Goal: Task Accomplishment & Management: Use online tool/utility

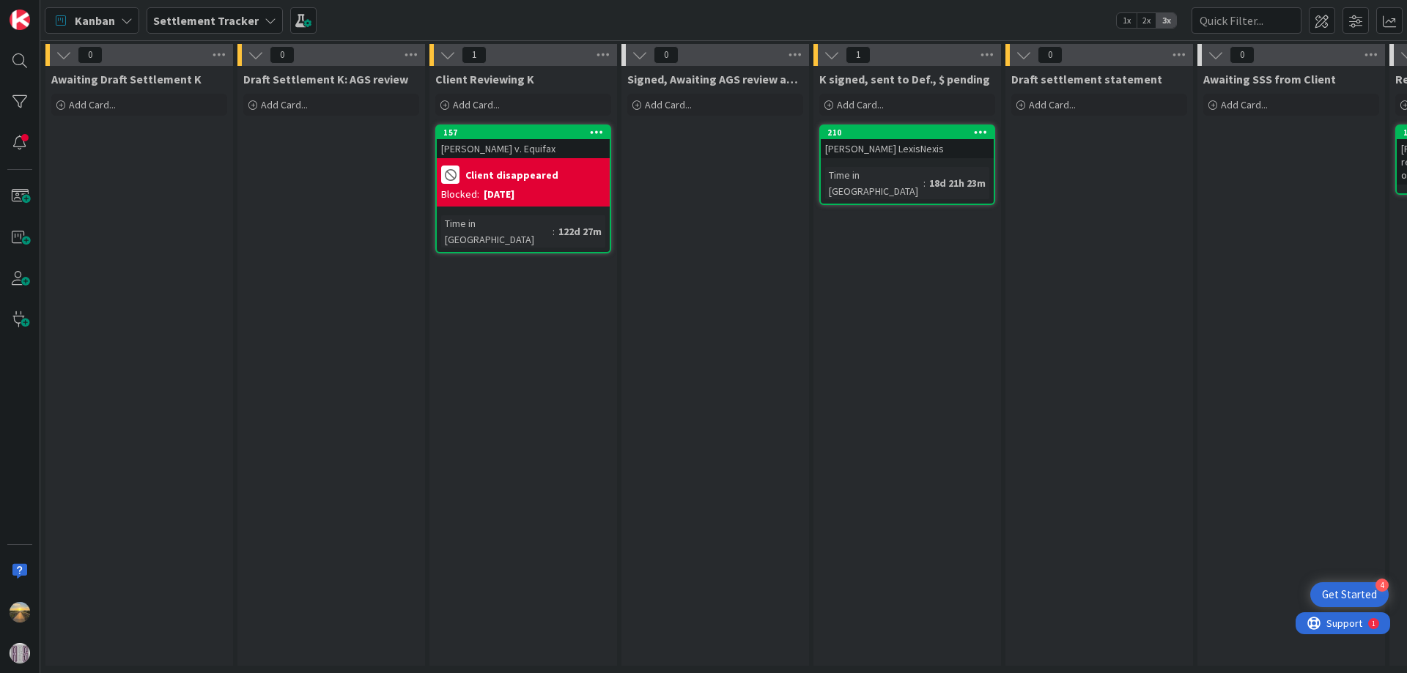
scroll to position [0, 438]
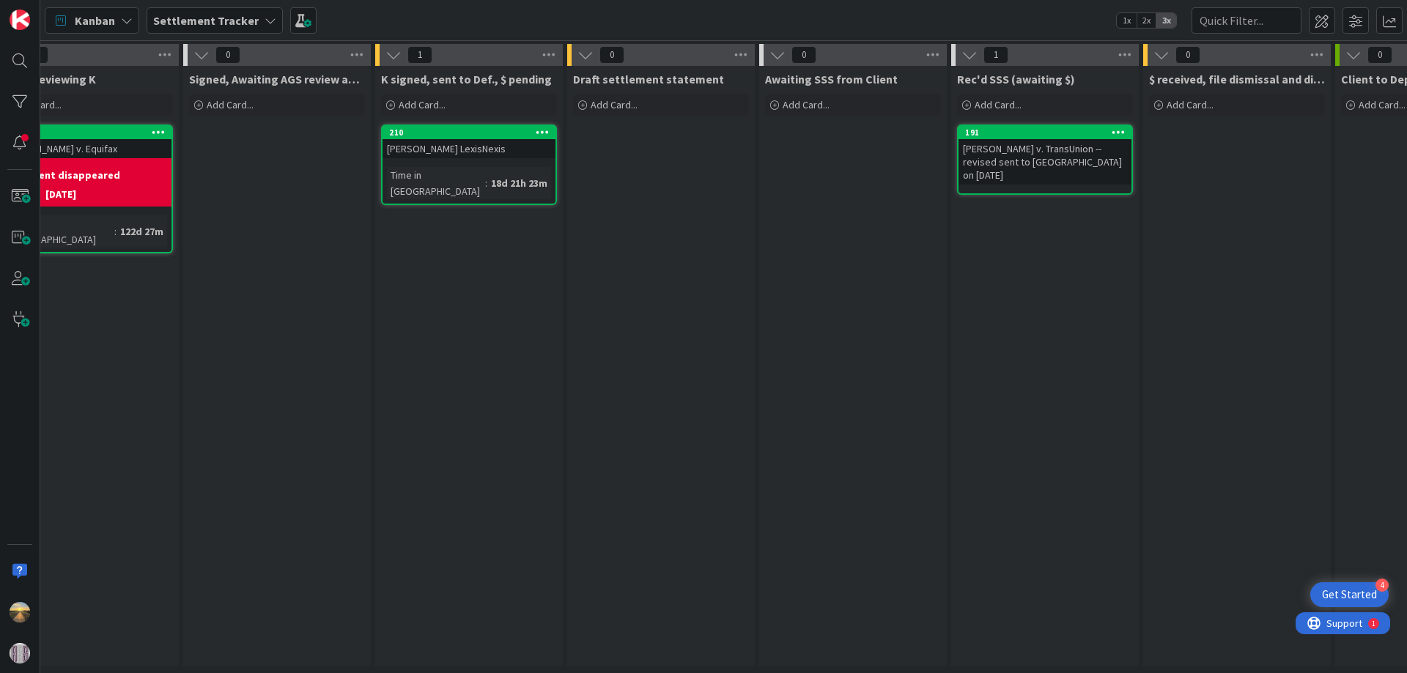
click at [246, 25] on b "Settlement Tracker" at bounding box center [206, 20] width 106 height 15
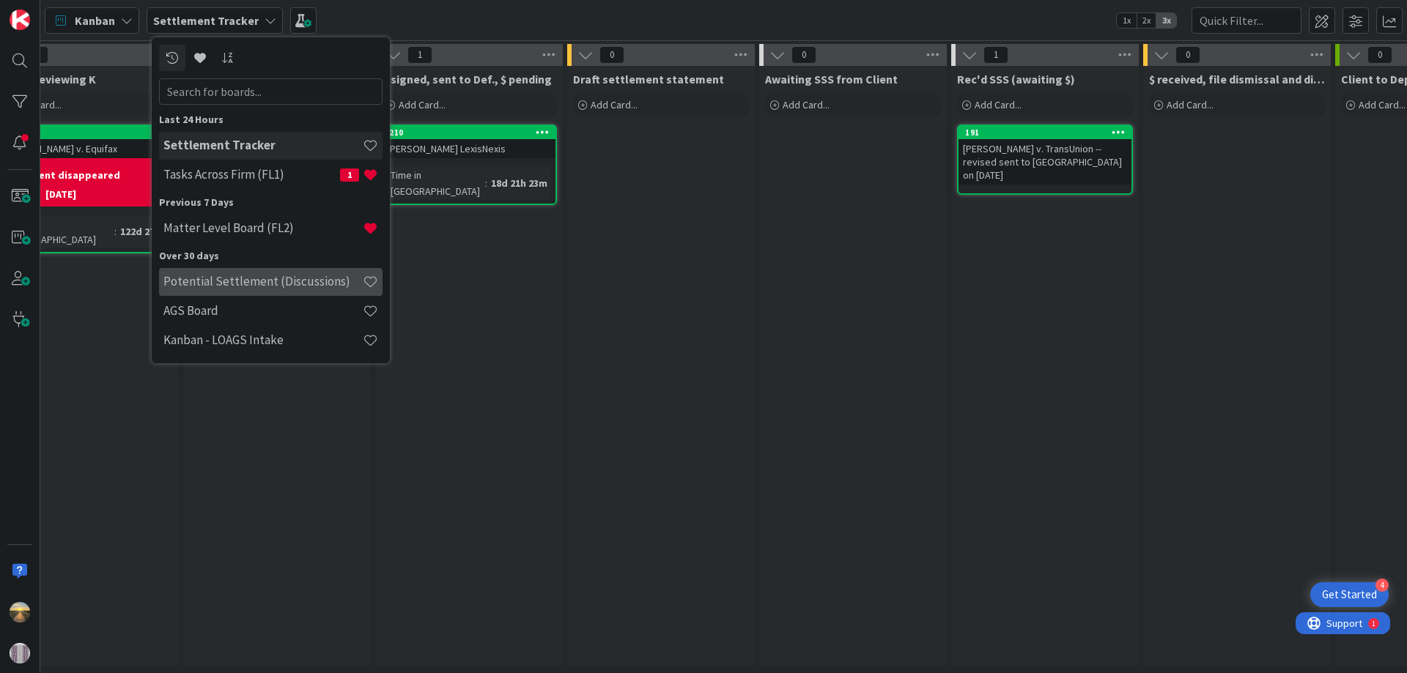
click at [246, 270] on div "Potential Settlement (Discussions)" at bounding box center [271, 282] width 224 height 28
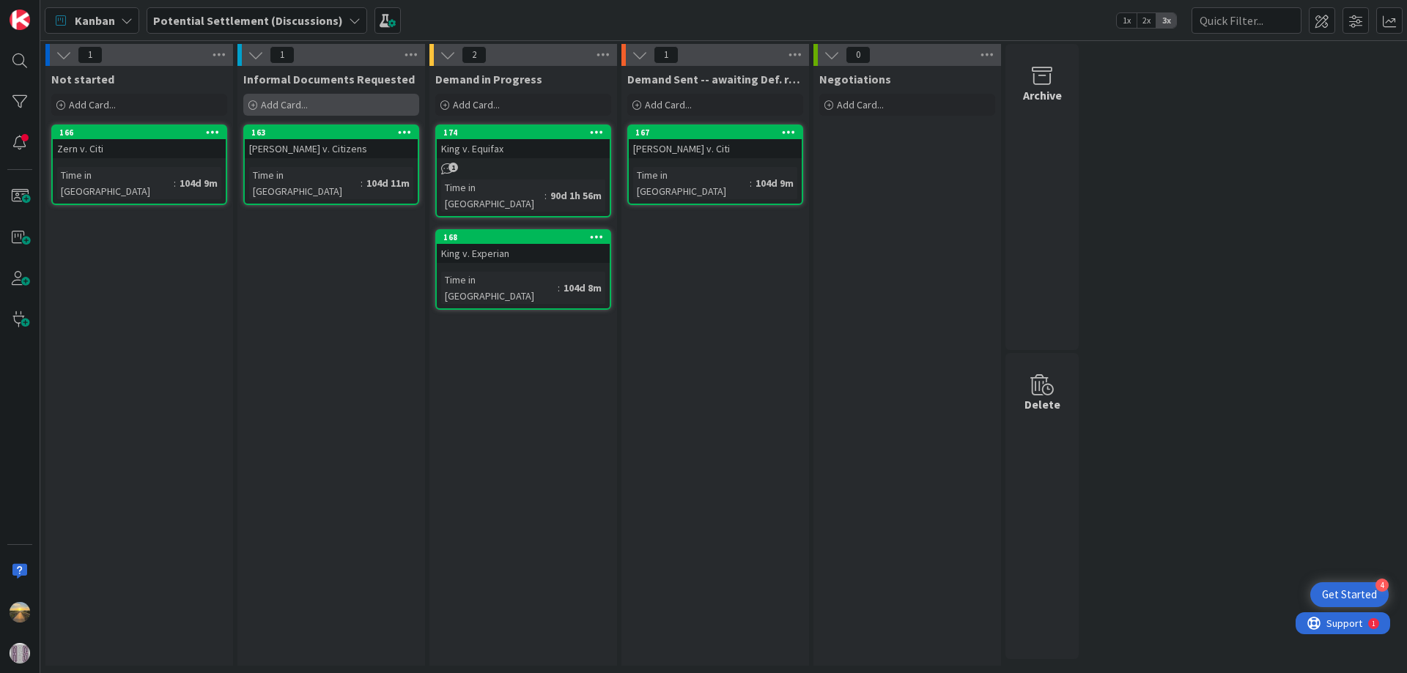
click at [289, 101] on span "Add Card..." at bounding box center [284, 104] width 47 height 13
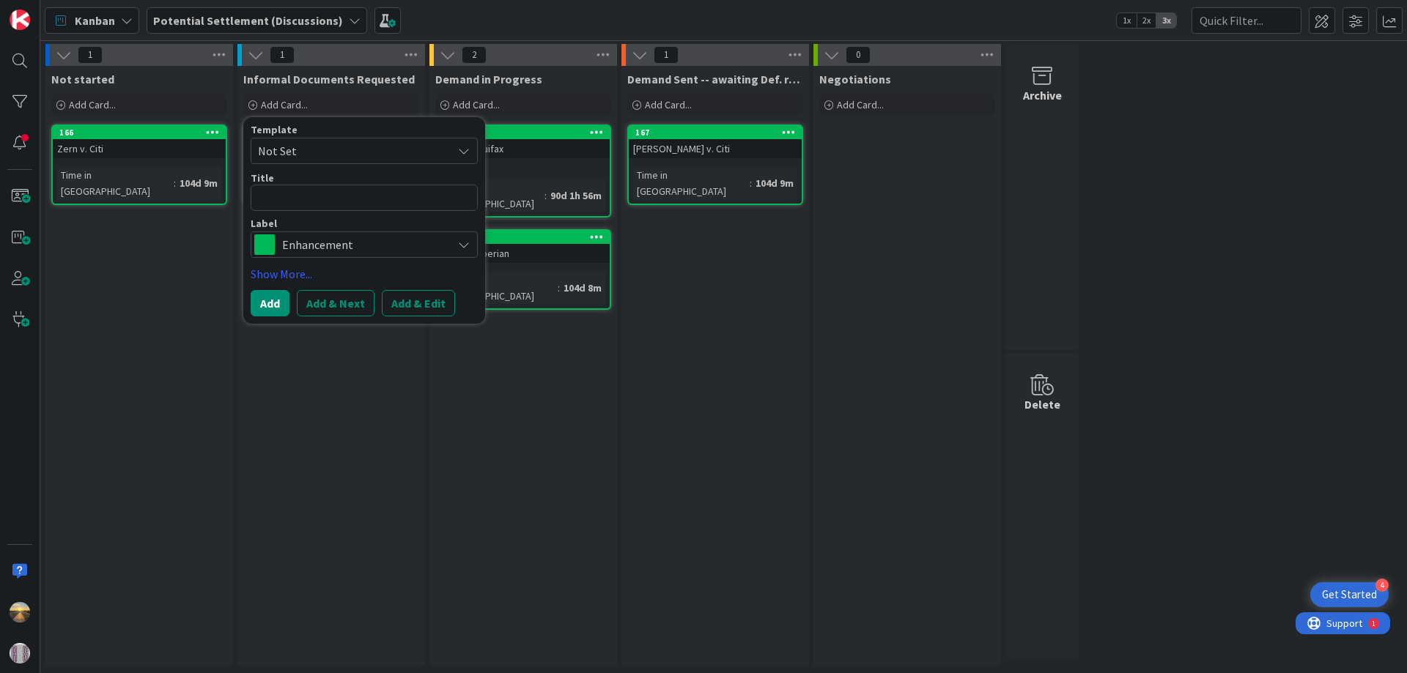
type textarea "x"
type textarea "G"
type textarea "x"
type textarea "Ga"
type textarea "x"
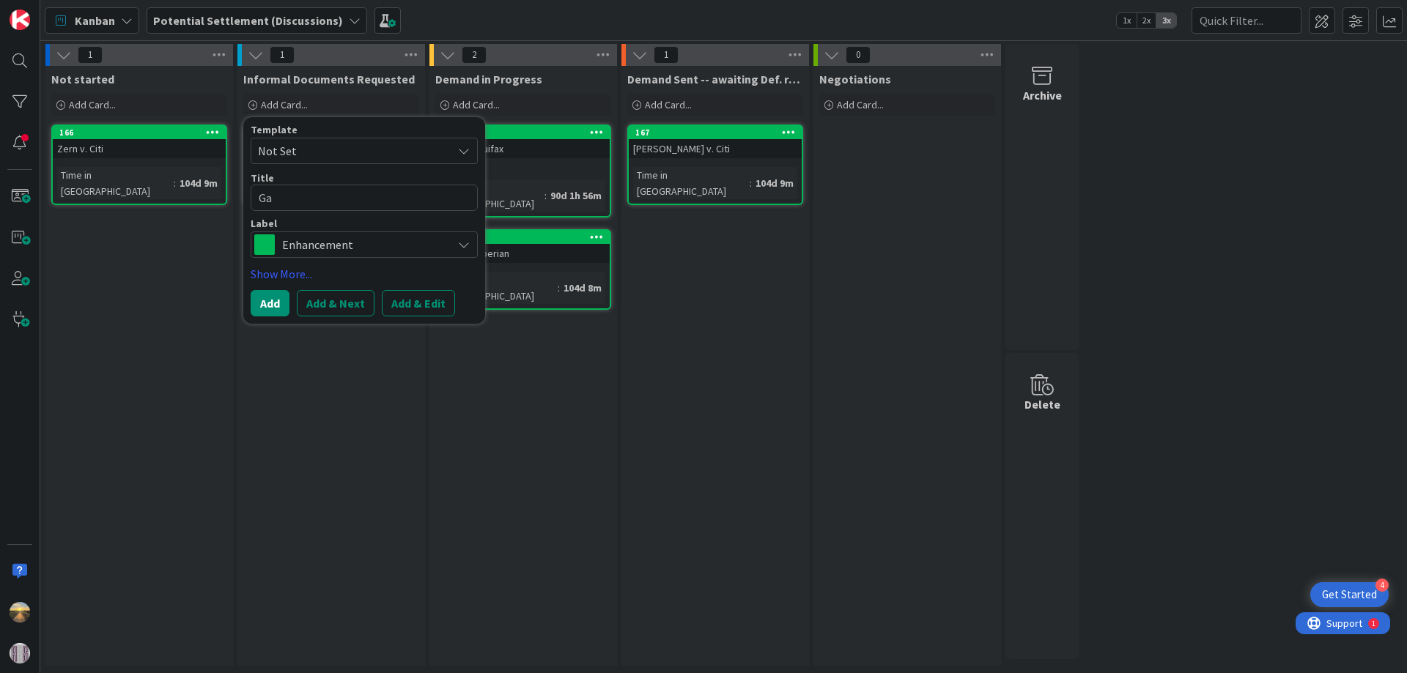
type textarea "Gal"
type textarea "x"
type textarea "Gala"
type textarea "x"
type textarea "Galas"
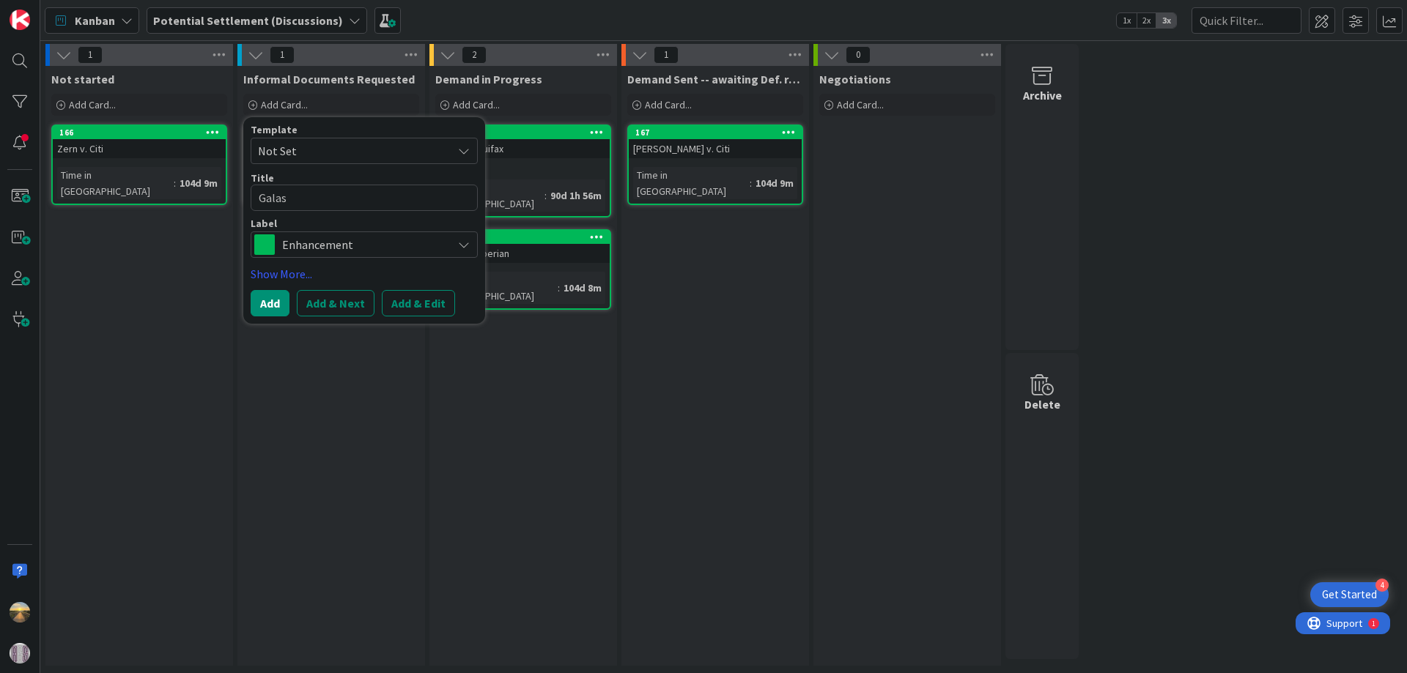
type textarea "x"
type textarea "Galass"
type textarea "x"
type textarea "[PERSON_NAME]"
type textarea "x"
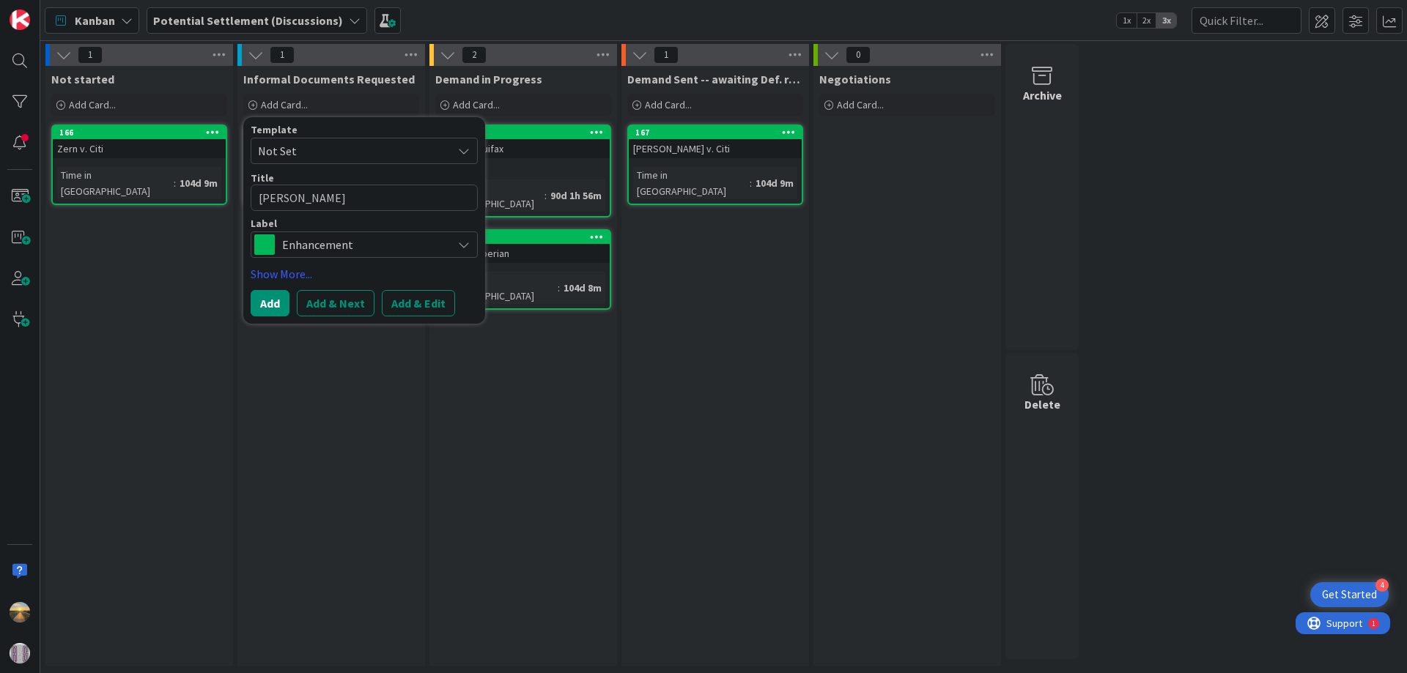
type textarea "[PERSON_NAME]"
type textarea "x"
type textarea "[PERSON_NAME] v"
type textarea "x"
type textarea "[PERSON_NAME] v."
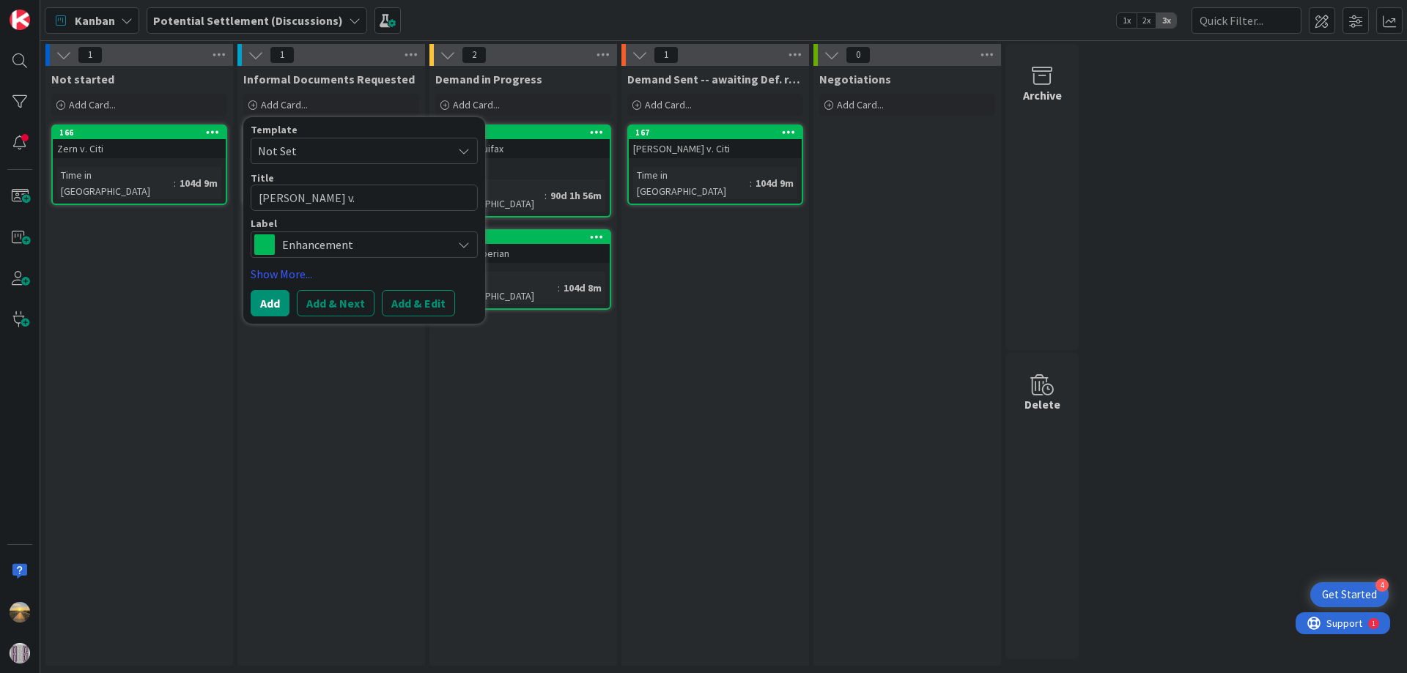
type textarea "x"
type textarea "[PERSON_NAME] v."
type textarea "x"
type textarea "[PERSON_NAME] v. C"
type textarea "x"
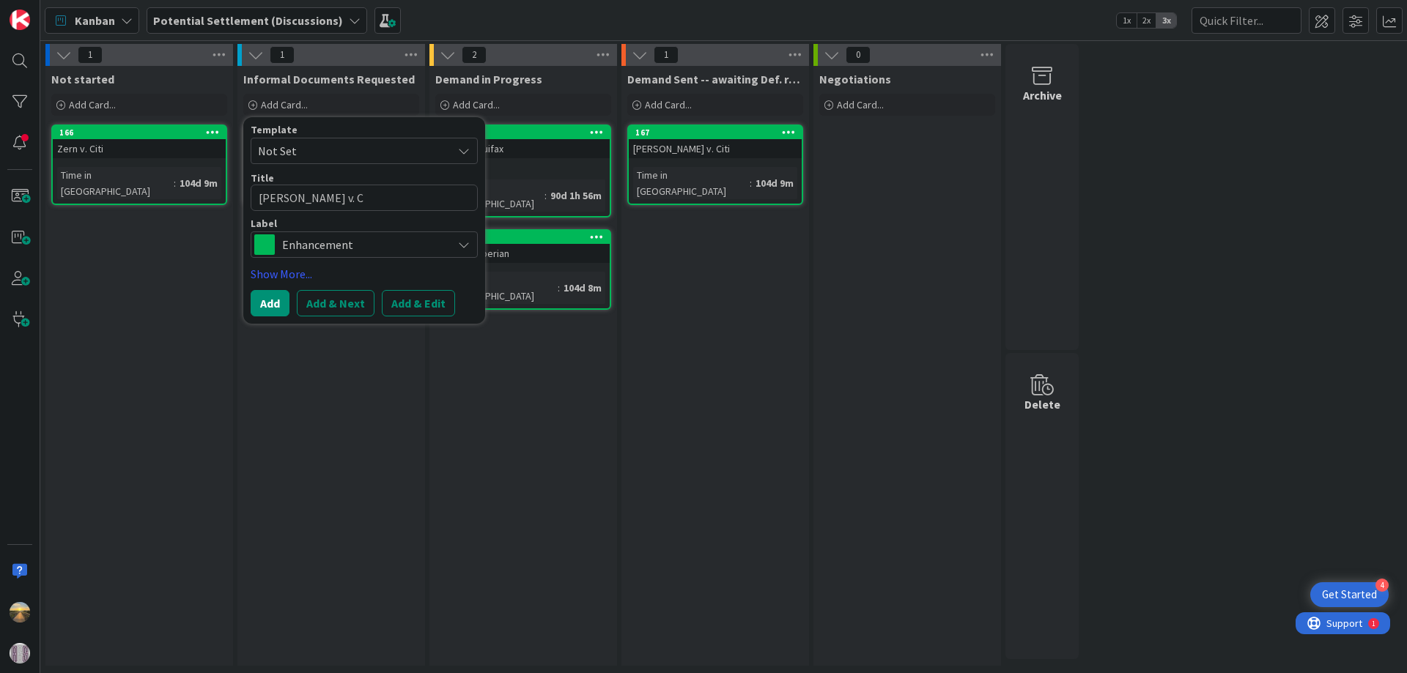
type textarea "[PERSON_NAME] v. Ci"
type textarea "x"
type textarea "[PERSON_NAME] v. Cit"
type textarea "x"
type textarea "[PERSON_NAME] v. Citi"
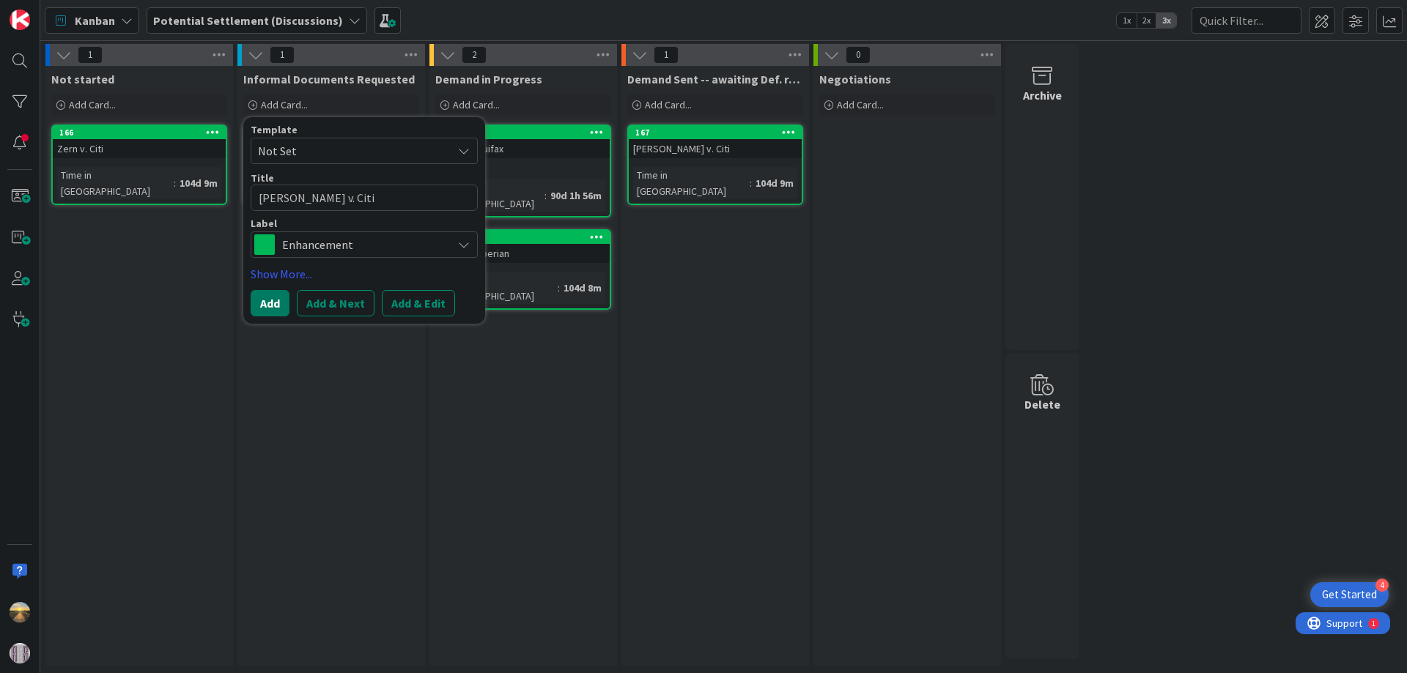
click at [271, 295] on button "Add" at bounding box center [270, 303] width 39 height 26
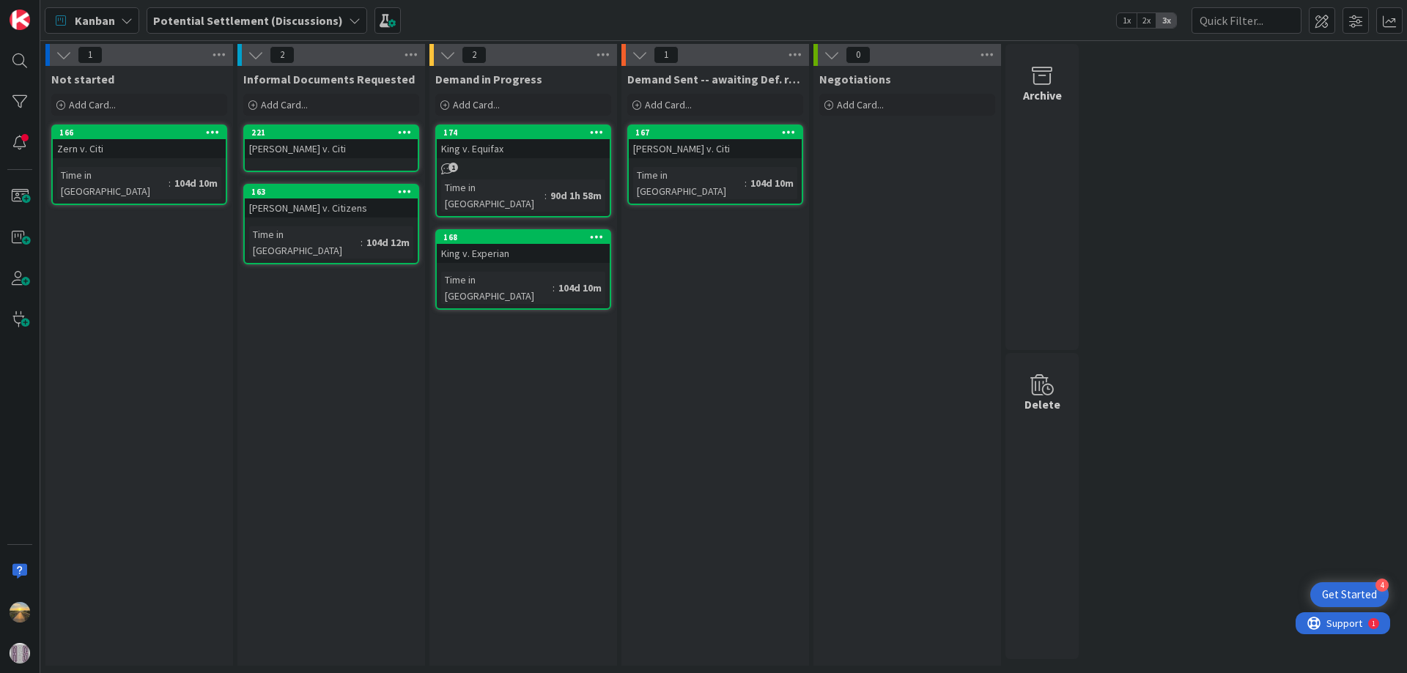
click at [284, 158] on div "[PERSON_NAME] v. Citi" at bounding box center [331, 148] width 173 height 19
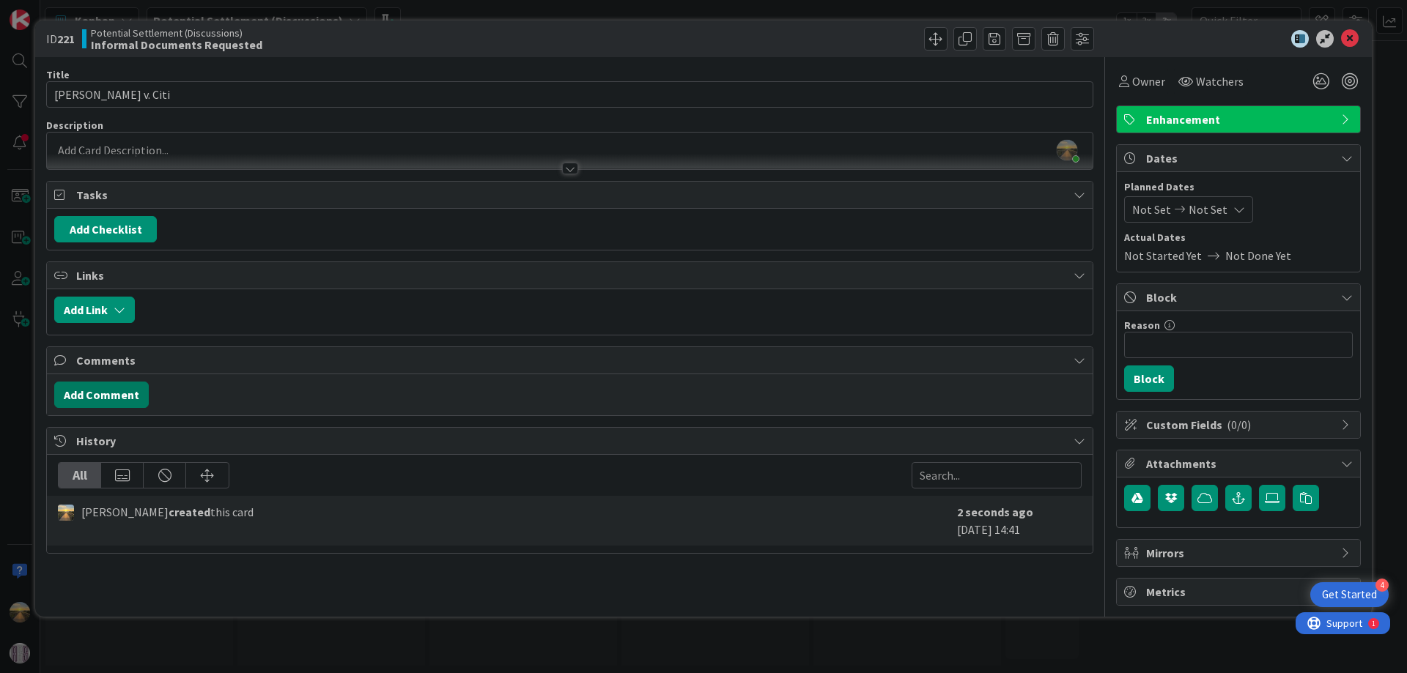
click at [93, 396] on button "Add Comment" at bounding box center [101, 395] width 95 height 26
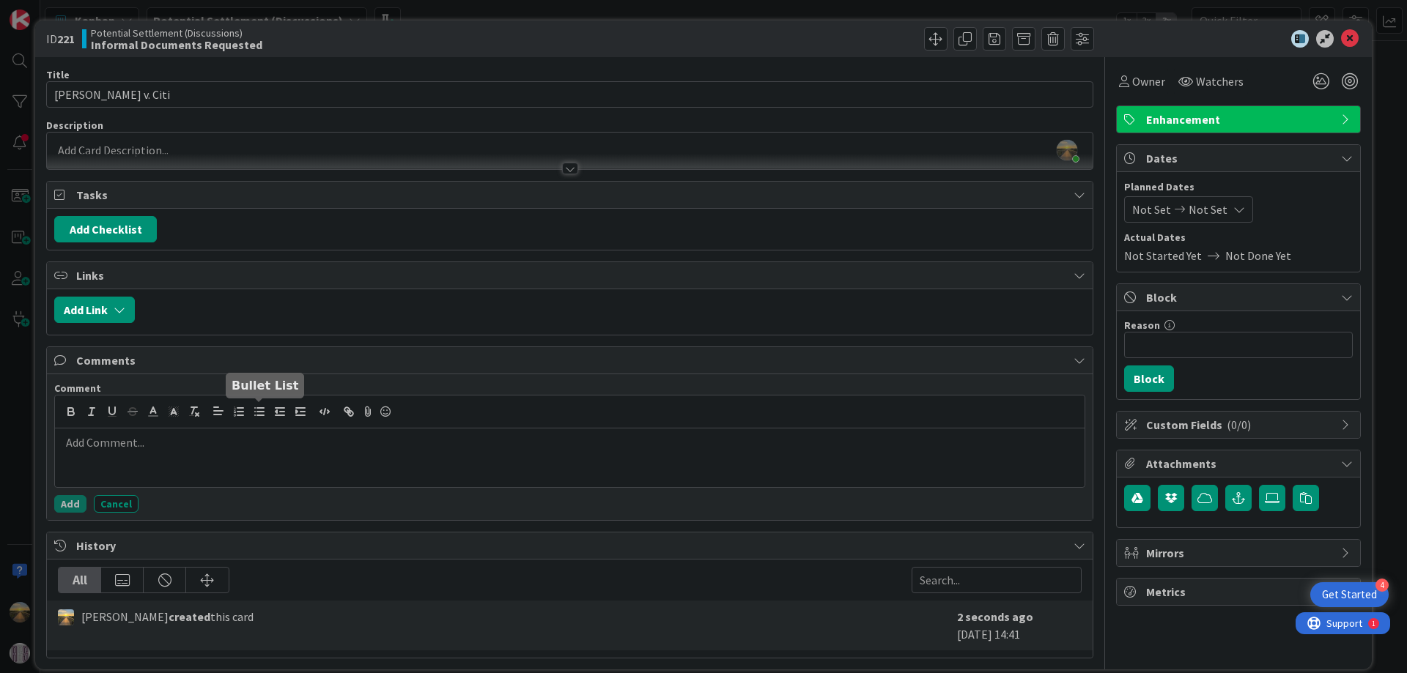
click at [254, 413] on icon "button" at bounding box center [259, 411] width 13 height 13
drag, startPoint x: 64, startPoint y: 503, endPoint x: 125, endPoint y: 427, distance: 97.5
click at [124, 427] on div "Comment $80k ([DATE]) Add Cancel" at bounding box center [569, 447] width 1031 height 131
click at [125, 442] on li "$80k ([DATE])" at bounding box center [578, 443] width 1000 height 17
click at [120, 448] on li "$80k ([DATE])" at bounding box center [578, 443] width 1000 height 17
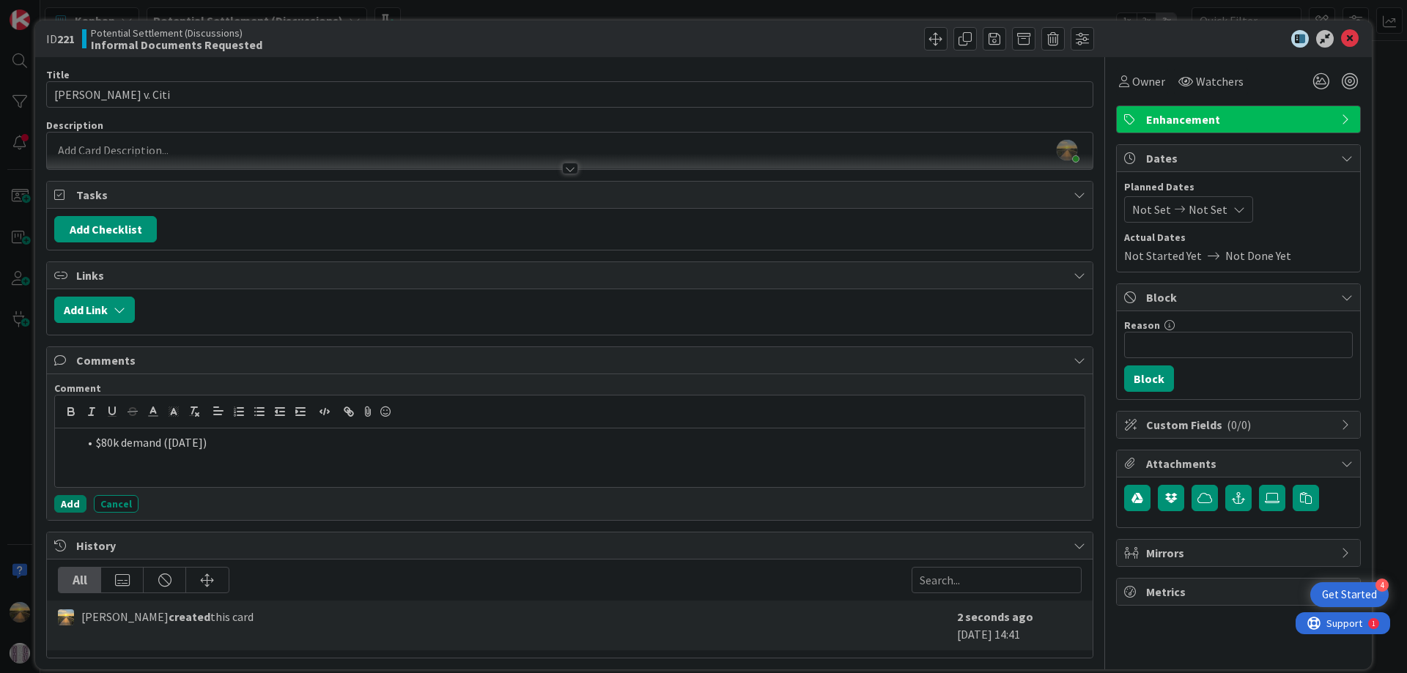
click at [72, 508] on button "Add" at bounding box center [70, 504] width 32 height 18
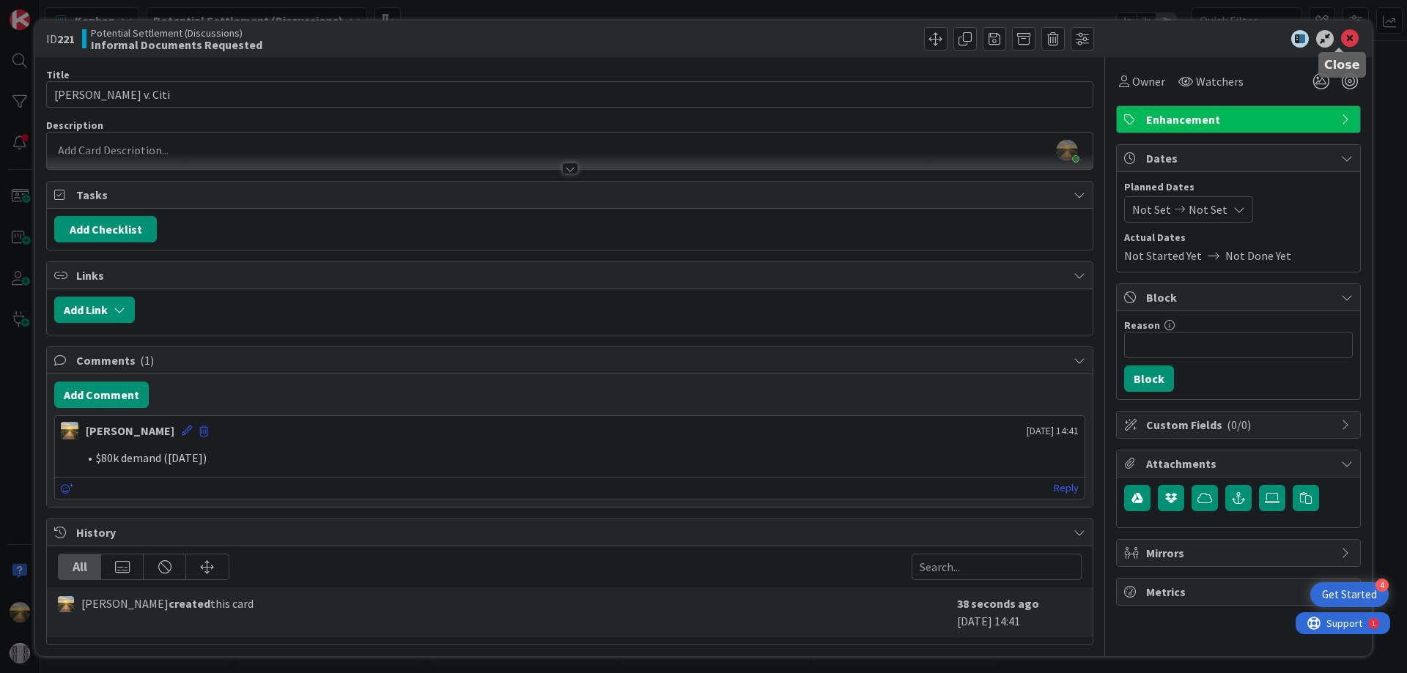
click at [1341, 37] on icon at bounding box center [1350, 39] width 18 height 18
